Goal: Communication & Community: Participate in discussion

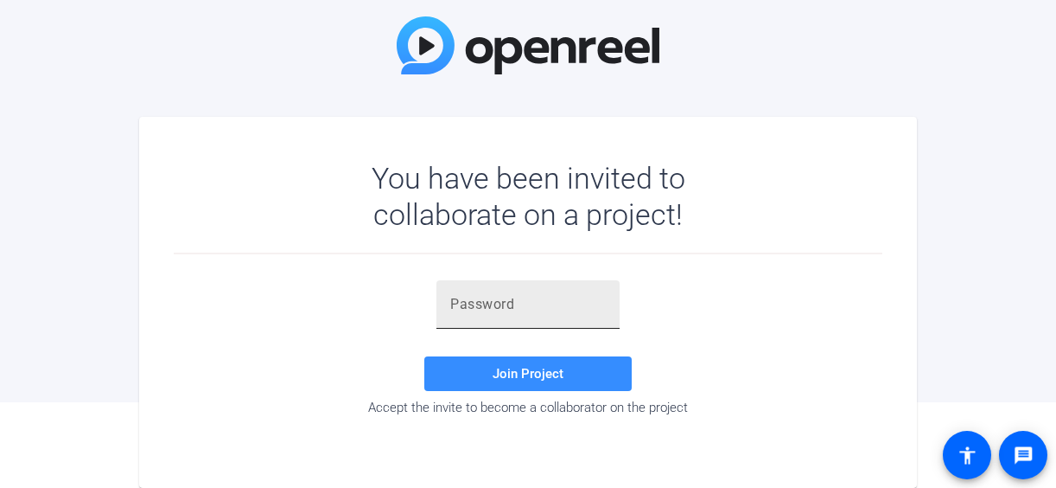
click at [514, 320] on div at bounding box center [528, 304] width 156 height 48
paste input "vWvtX5"
type input "vWvtX5"
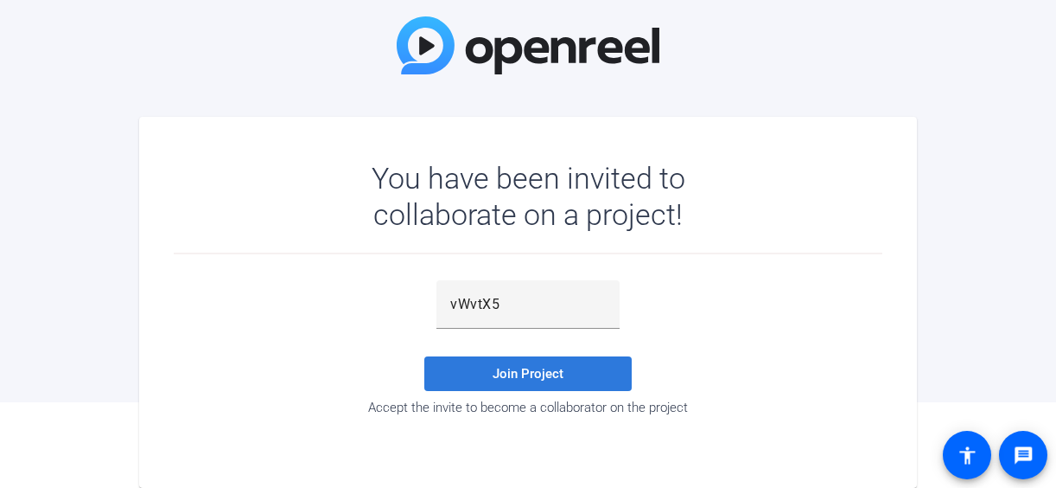
click at [504, 372] on span "Join Project" at bounding box center [528, 374] width 71 height 16
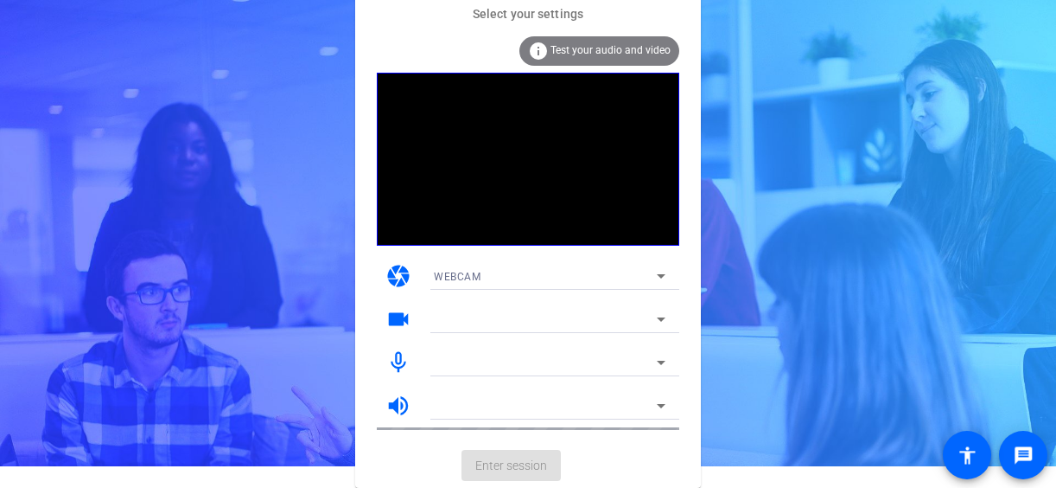
scroll to position [22, 0]
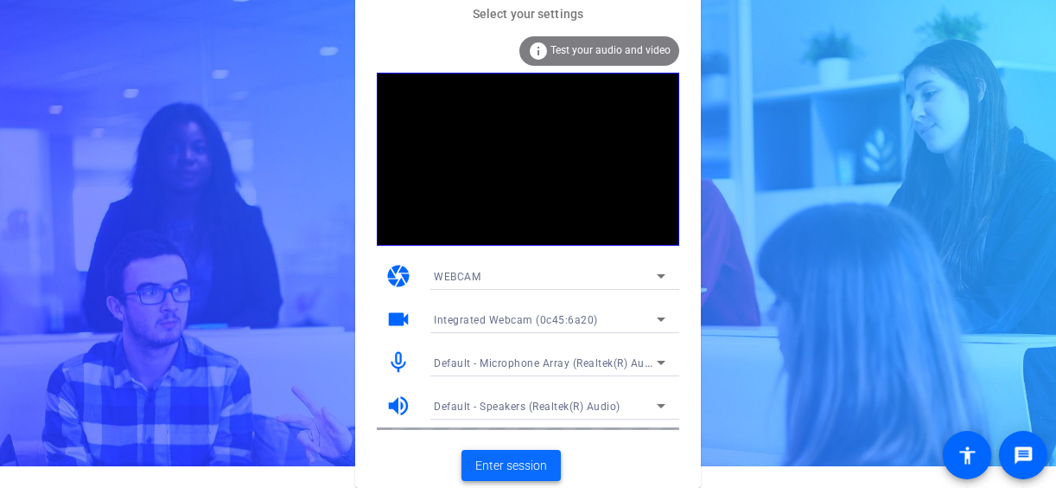
click at [520, 460] on span "Enter session" at bounding box center [511, 465] width 72 height 18
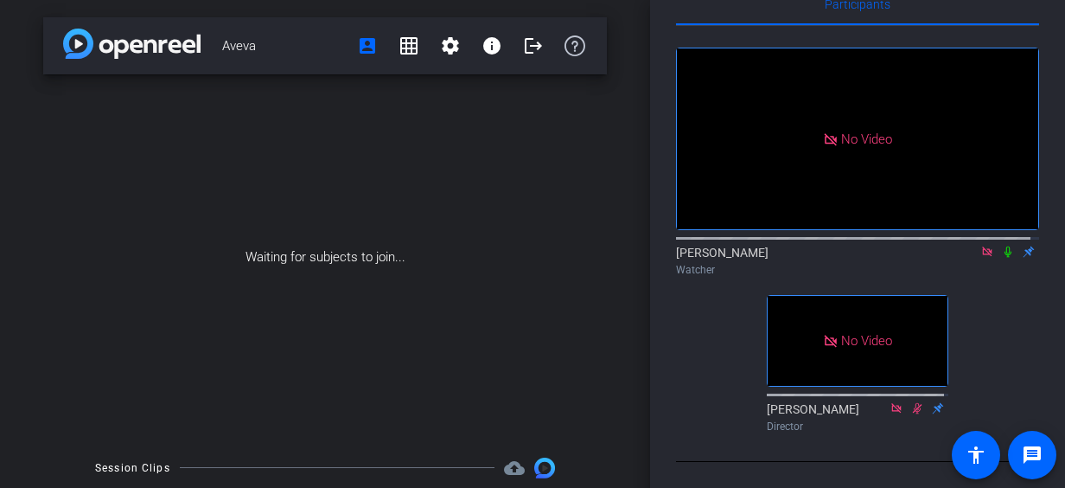
scroll to position [91, 0]
click at [1001, 246] on icon at bounding box center [1008, 252] width 14 height 12
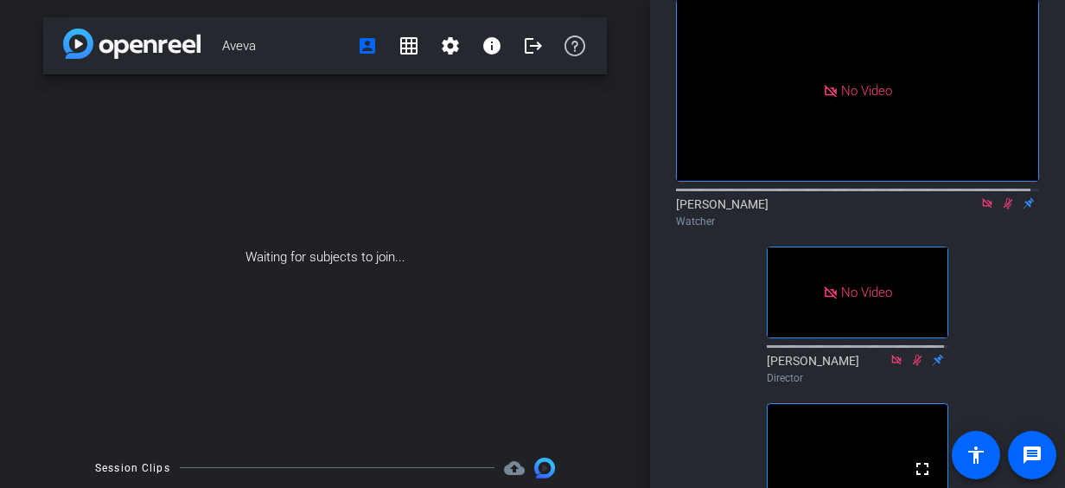
click at [1001, 209] on icon at bounding box center [1008, 203] width 14 height 12
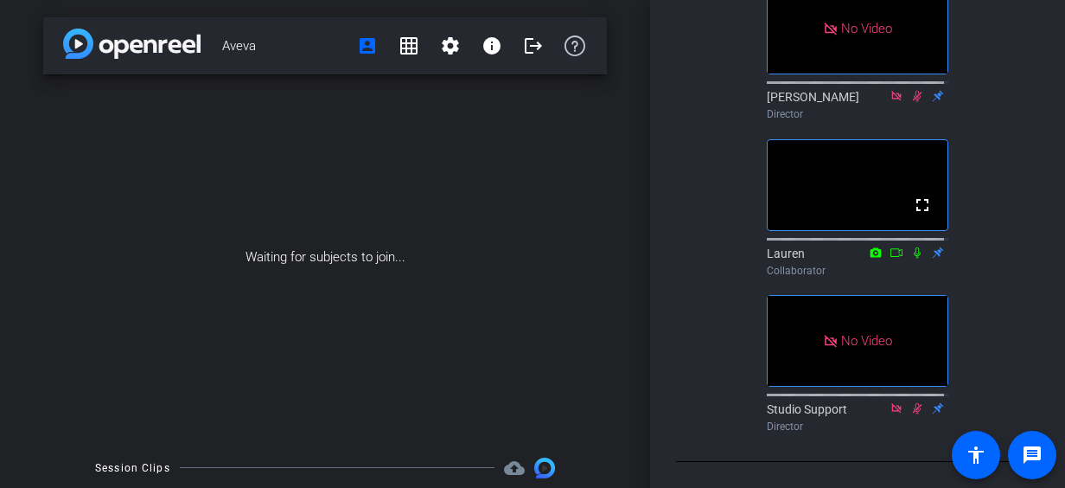
scroll to position [505, 0]
click at [702, 164] on div "No Video [PERSON_NAME] Watcher No Video [PERSON_NAME] Director fullscreen Laure…" at bounding box center [857, 76] width 363 height 725
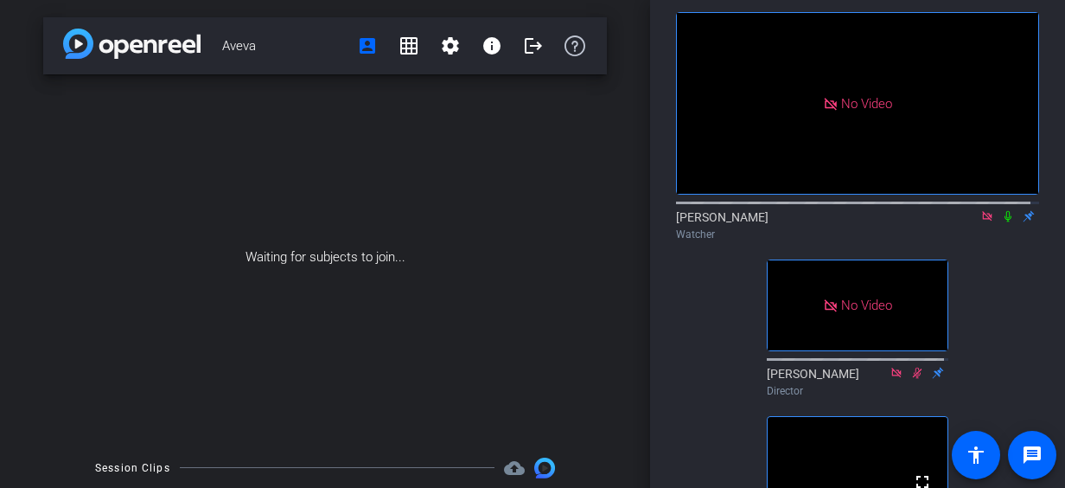
scroll to position [80, 0]
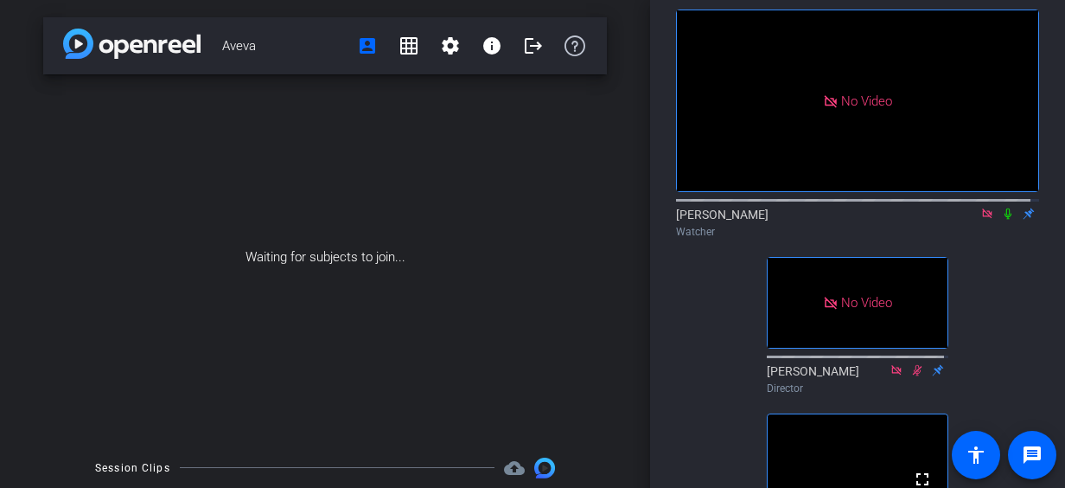
click at [1001, 220] on icon at bounding box center [1008, 213] width 14 height 12
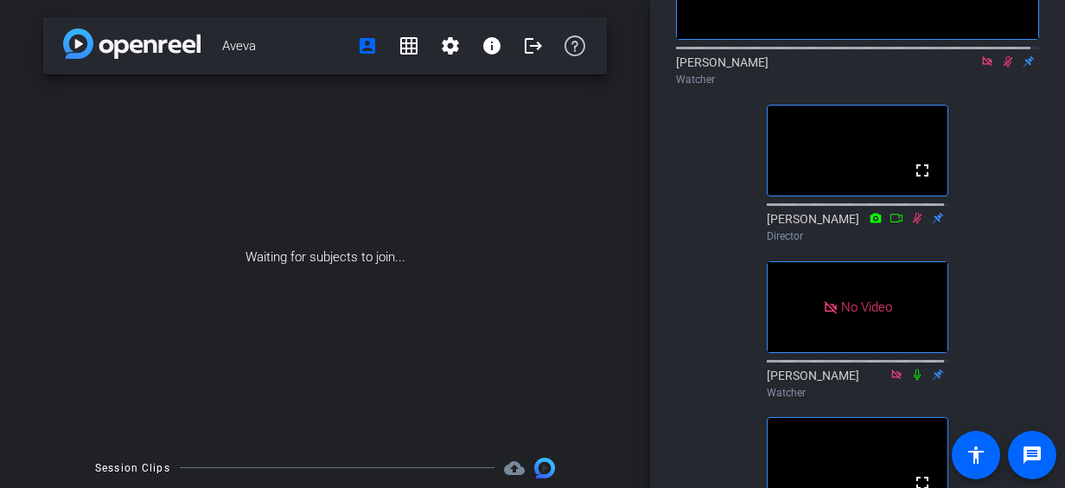
scroll to position [221, 0]
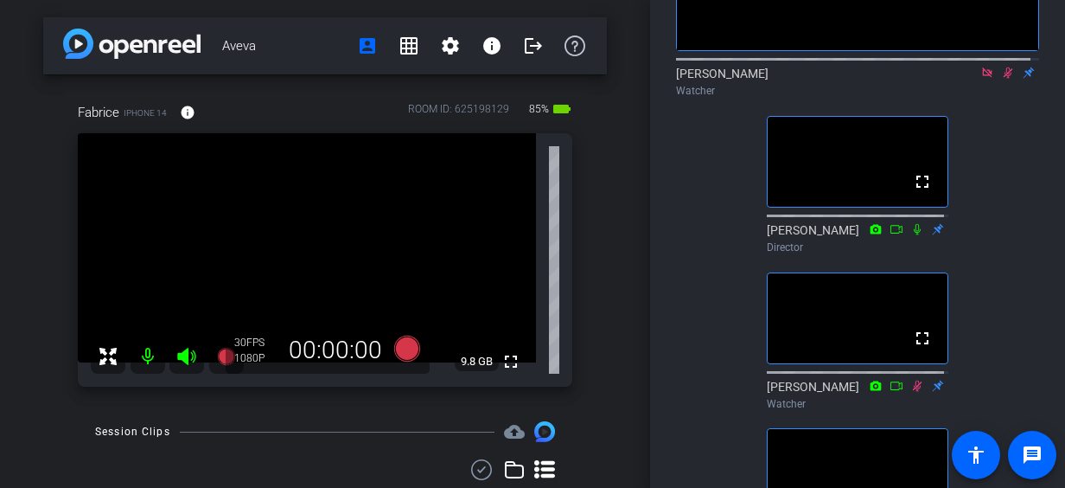
click at [689, 129] on div "No Video [PERSON_NAME] Watcher fullscreen [PERSON_NAME] Director fullscreen [PE…" at bounding box center [857, 288] width 363 height 882
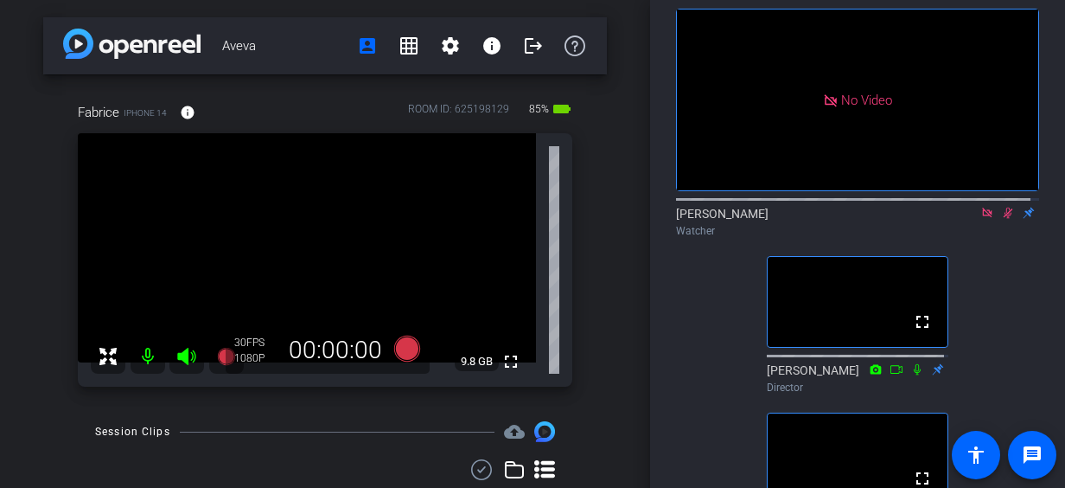
scroll to position [62, 0]
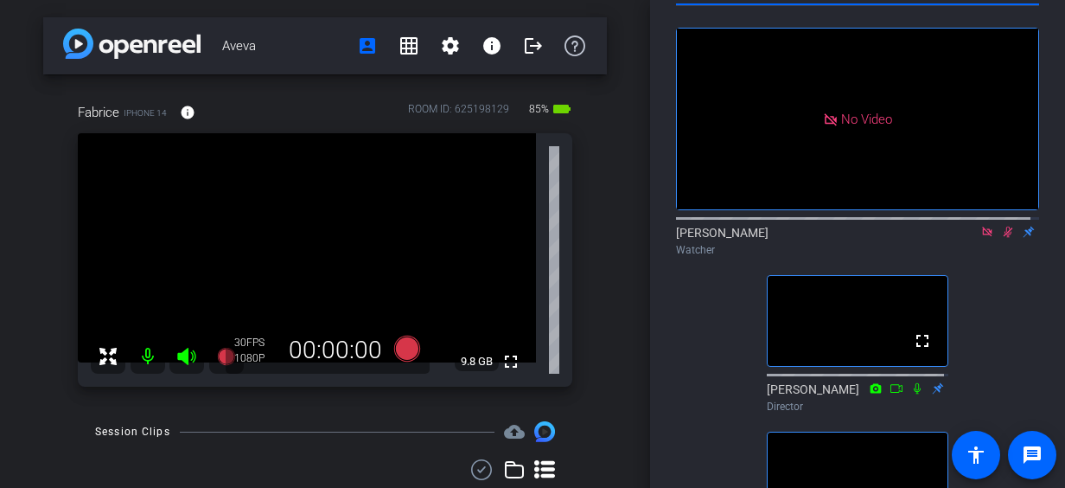
click at [662, 139] on div "Participants No Video [PERSON_NAME] Watcher fullscreen [PERSON_NAME] Director f…" at bounding box center [857, 244] width 415 height 488
click at [1004, 238] on icon at bounding box center [1009, 231] width 10 height 11
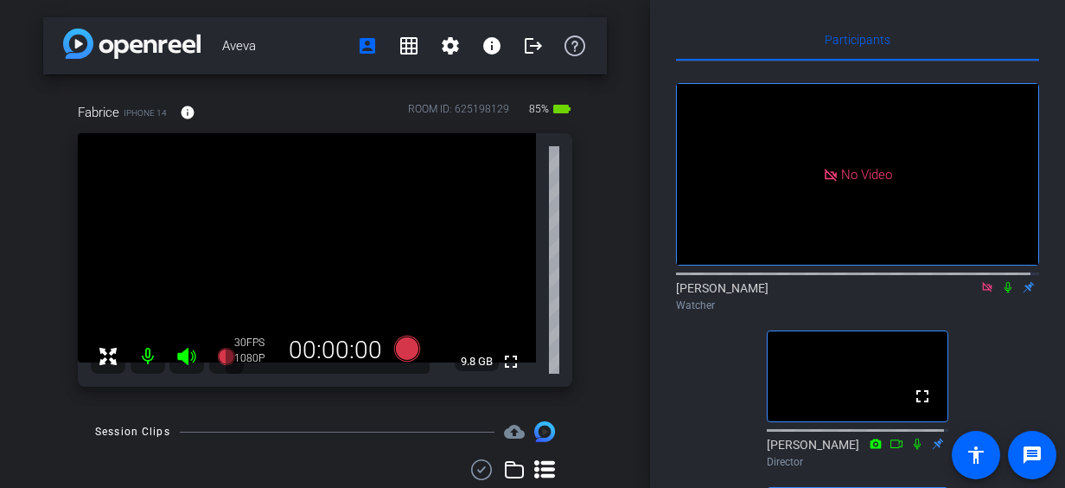
scroll to position [0, 0]
